Goal: Transaction & Acquisition: Download file/media

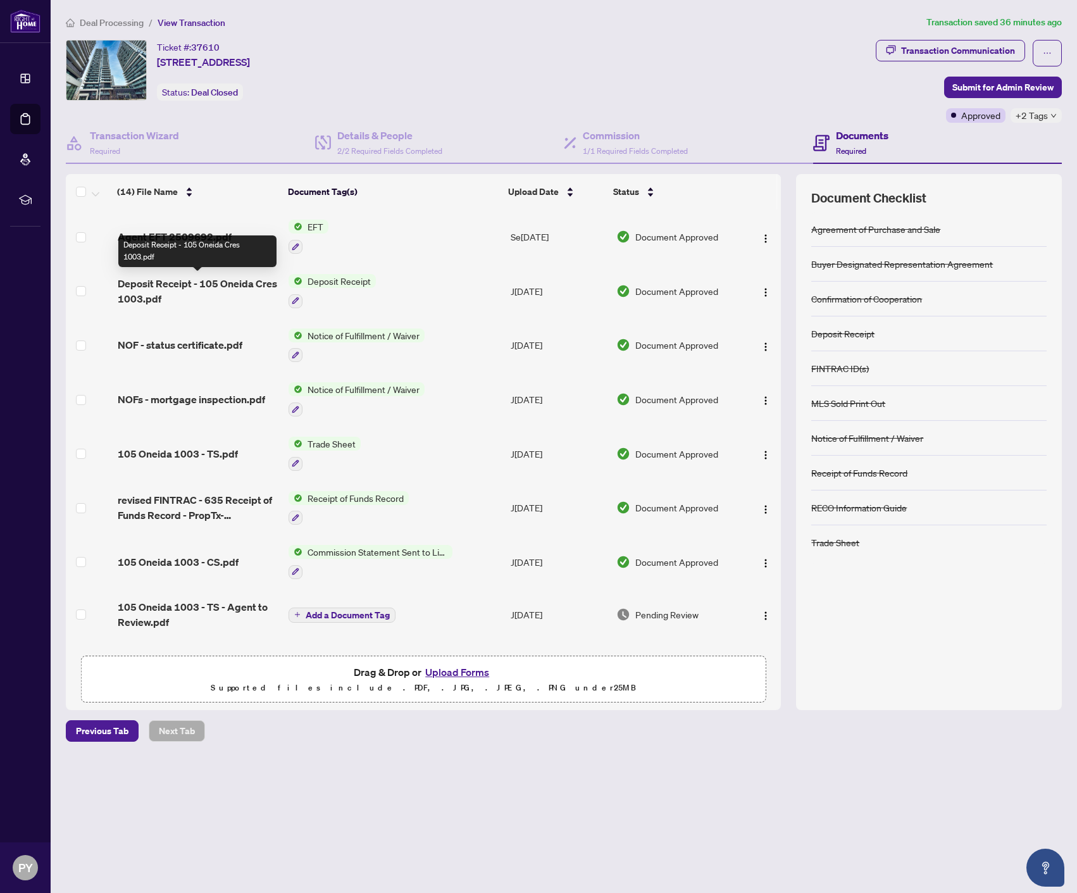
click at [197, 236] on div "Deposit Receipt - 105 Oneida Cres 1003.pdf" at bounding box center [197, 252] width 158 height 32
click at [166, 225] on td "Agent EFT 2509692.pdf" at bounding box center [199, 237] width 172 height 54
click at [173, 237] on span "Agent EFT 2509692.pdf" at bounding box center [175, 236] width 114 height 15
